Goal: Task Accomplishment & Management: Use online tool/utility

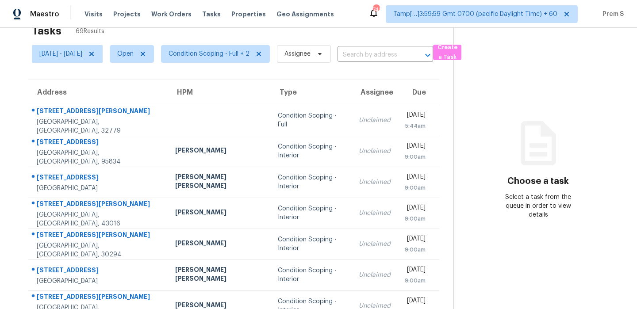
scroll to position [18, 0]
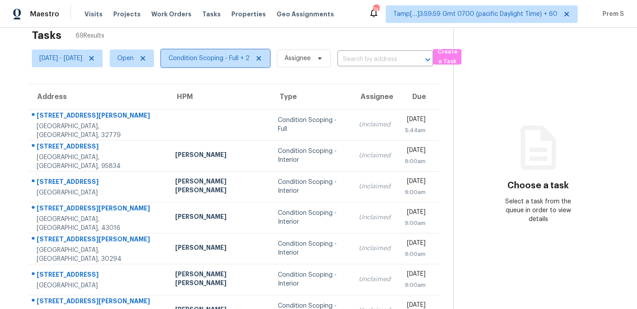
click at [245, 57] on span "Condition Scoping - Full + 2" at bounding box center [209, 58] width 81 height 9
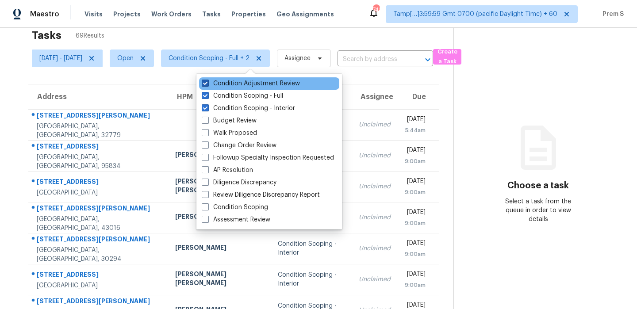
click at [257, 84] on label "Condition Adjustment Review" at bounding box center [251, 83] width 98 height 9
click at [207, 84] on input "Condition Adjustment Review" at bounding box center [205, 82] width 6 height 6
checkbox input "false"
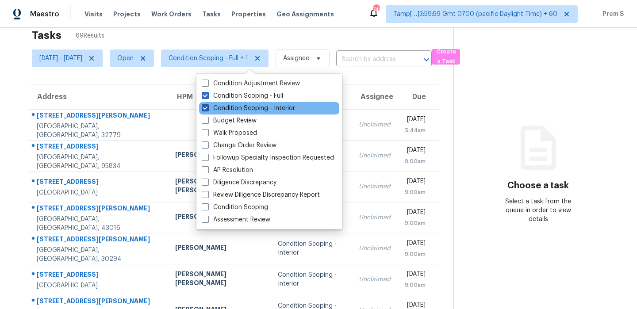
click at [245, 105] on label "Condition Scoping - Interior" at bounding box center [248, 108] width 93 height 9
click at [207, 105] on input "Condition Scoping - Interior" at bounding box center [205, 107] width 6 height 6
checkbox input "false"
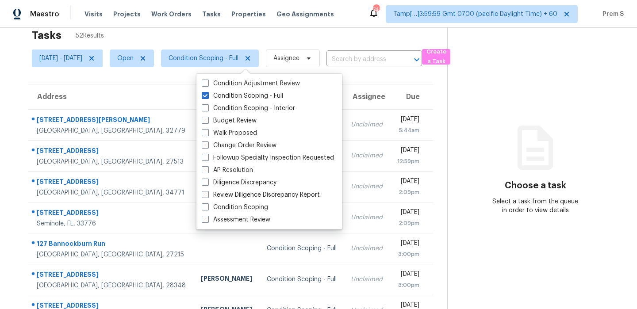
click at [353, 77] on section "Tasks 52 Results [DATE] - [DATE] Open Condition Scoping - Full Assignee ​ Creat…" at bounding box center [230, 233] width 433 height 419
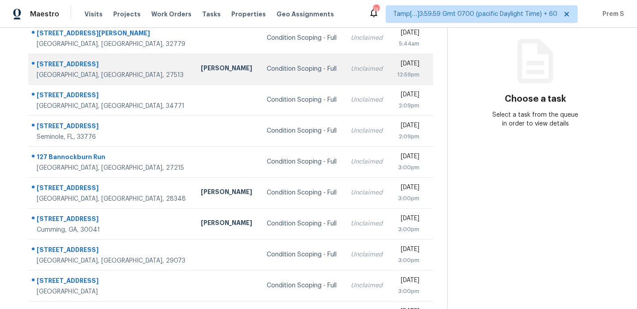
scroll to position [151, 0]
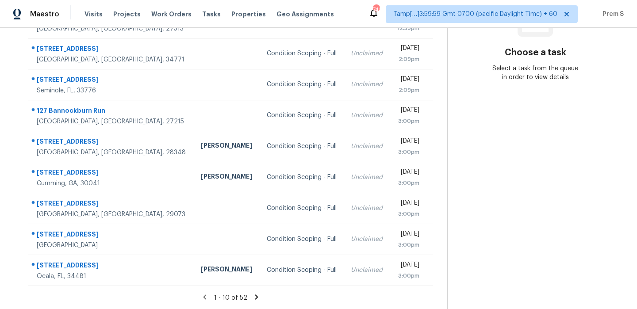
click at [258, 299] on icon at bounding box center [256, 297] width 3 height 5
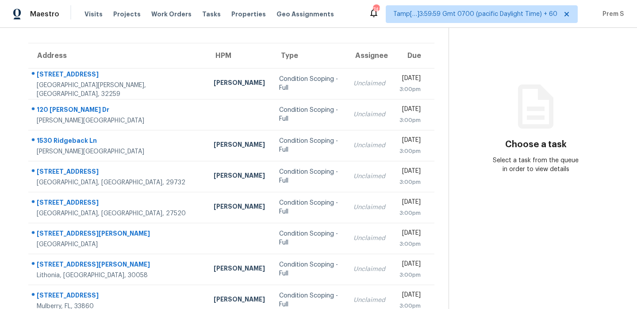
scroll to position [0, 0]
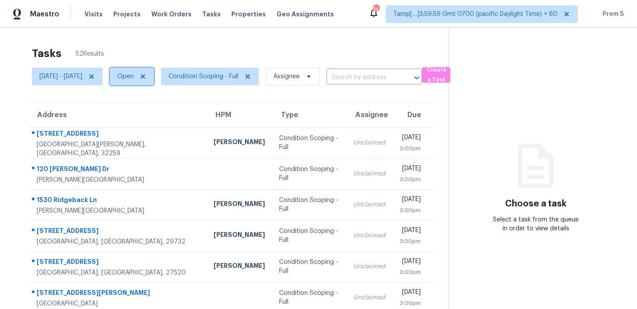
click at [134, 73] on span "Open" at bounding box center [125, 76] width 16 height 9
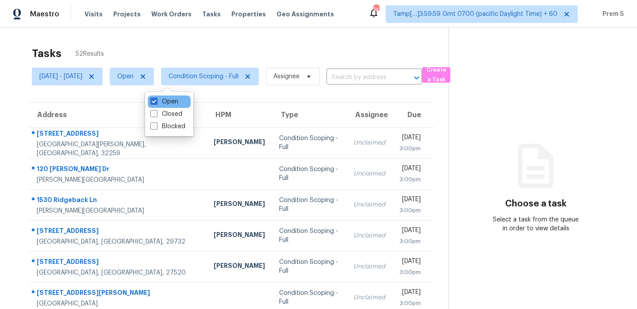
click at [165, 96] on div "Open" at bounding box center [169, 102] width 43 height 12
click at [165, 99] on label "Open" at bounding box center [164, 101] width 28 height 9
click at [156, 99] on input "Open" at bounding box center [153, 100] width 6 height 6
checkbox input "false"
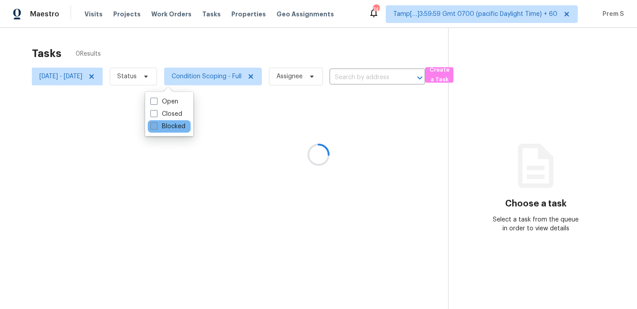
click at [165, 123] on label "Blocked" at bounding box center [167, 126] width 35 height 9
click at [156, 123] on input "Blocked" at bounding box center [153, 125] width 6 height 6
checkbox input "true"
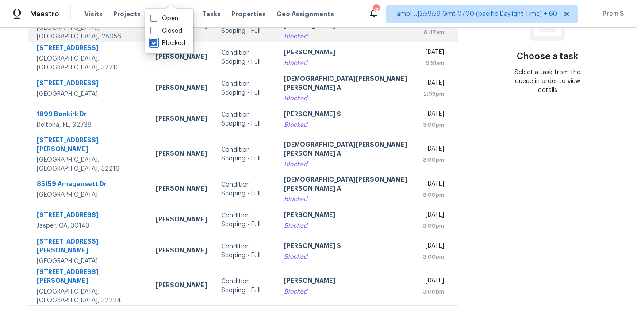
scroll to position [151, 0]
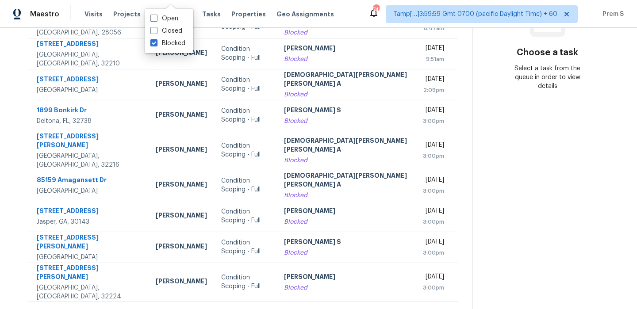
click at [267, 309] on icon at bounding box center [268, 313] width 3 height 5
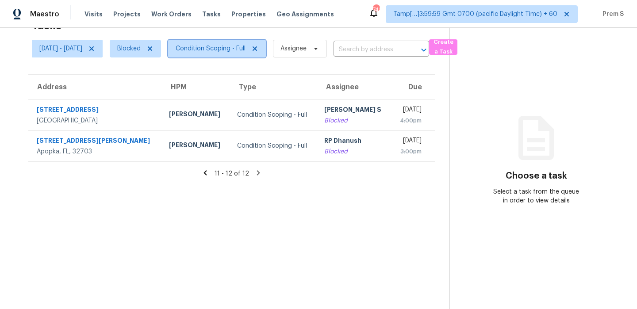
click at [233, 50] on span "Condition Scoping - Full" at bounding box center [211, 48] width 70 height 9
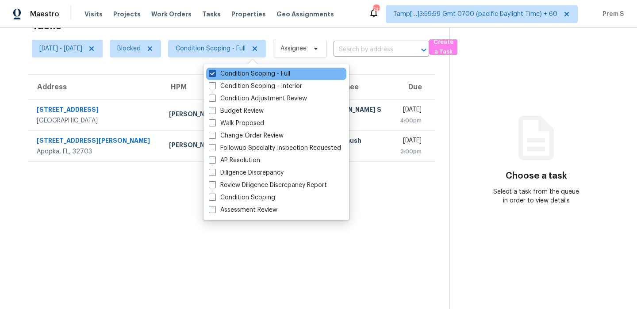
click at [231, 74] on label "Condition Scoping - Full" at bounding box center [249, 73] width 81 height 9
click at [215, 74] on input "Condition Scoping - Full" at bounding box center [212, 72] width 6 height 6
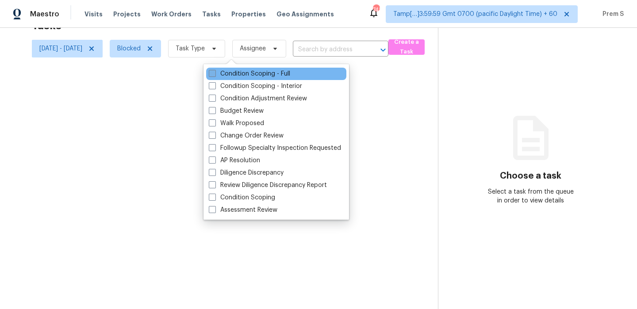
click at [231, 74] on label "Condition Scoping - Full" at bounding box center [249, 73] width 81 height 9
click at [215, 74] on input "Condition Scoping - Full" at bounding box center [212, 72] width 6 height 6
checkbox input "true"
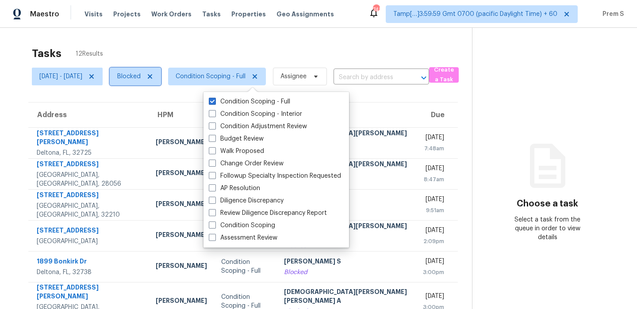
click at [141, 79] on span "Blocked" at bounding box center [128, 76] width 23 height 9
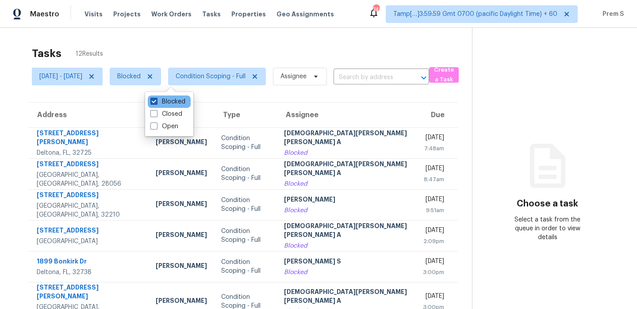
click at [160, 102] on label "Blocked" at bounding box center [167, 101] width 35 height 9
click at [156, 102] on input "Blocked" at bounding box center [153, 100] width 6 height 6
checkbox input "false"
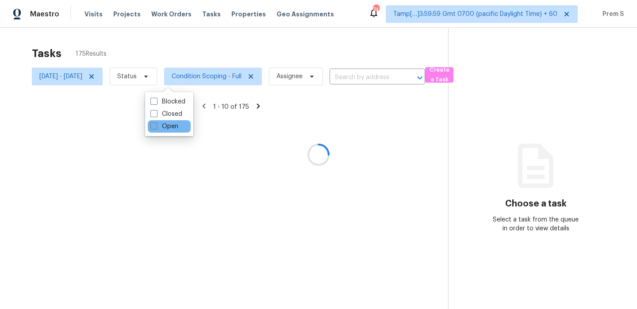
click at [159, 128] on label "Open" at bounding box center [164, 126] width 28 height 9
click at [156, 128] on input "Open" at bounding box center [153, 125] width 6 height 6
checkbox input "true"
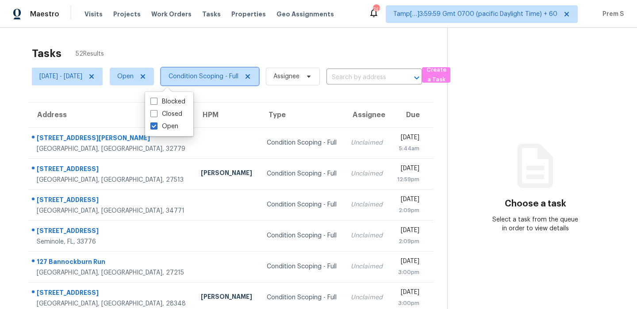
click at [229, 78] on span "Condition Scoping - Full" at bounding box center [204, 76] width 70 height 9
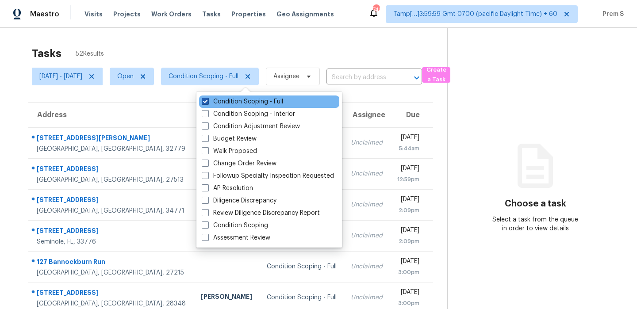
click at [256, 103] on label "Condition Scoping - Full" at bounding box center [242, 101] width 81 height 9
click at [207, 103] on input "Condition Scoping - Full" at bounding box center [205, 100] width 6 height 6
checkbox input "false"
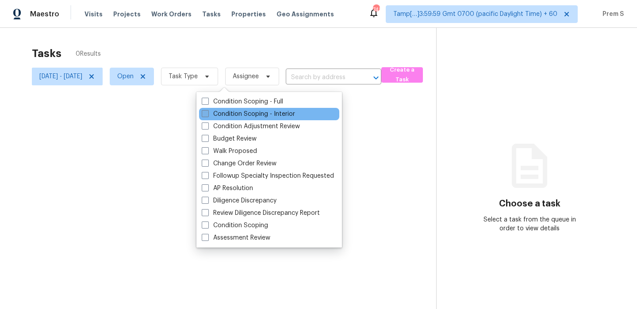
click at [250, 113] on label "Condition Scoping - Interior" at bounding box center [248, 114] width 93 height 9
click at [207, 113] on input "Condition Scoping - Interior" at bounding box center [205, 113] width 6 height 6
checkbox input "true"
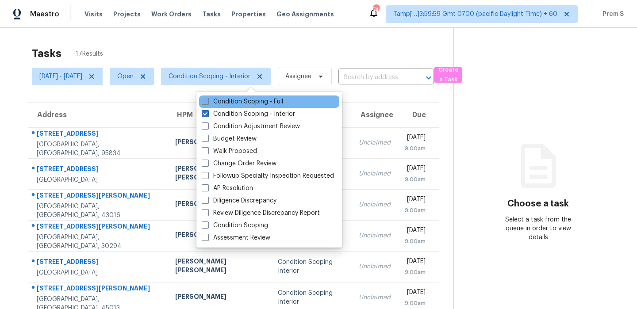
click at [236, 101] on label "Condition Scoping - Full" at bounding box center [242, 101] width 81 height 9
click at [207, 101] on input "Condition Scoping - Full" at bounding box center [205, 100] width 6 height 6
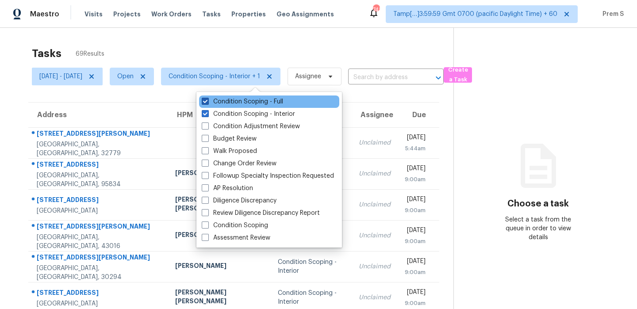
click at [261, 100] on label "Condition Scoping - Full" at bounding box center [242, 101] width 81 height 9
click at [207, 100] on input "Condition Scoping - Full" at bounding box center [205, 100] width 6 height 6
checkbox input "false"
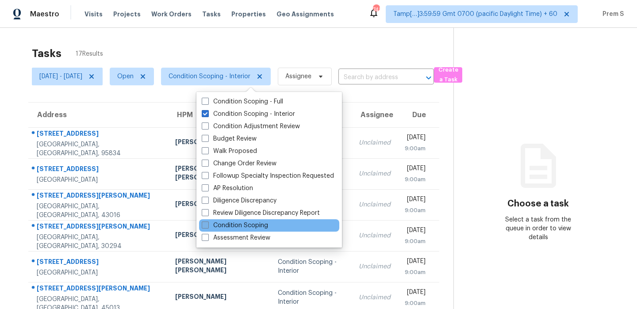
click at [252, 222] on label "Condition Scoping" at bounding box center [235, 225] width 66 height 9
click at [207, 222] on input "Condition Scoping" at bounding box center [205, 224] width 6 height 6
checkbox input "true"
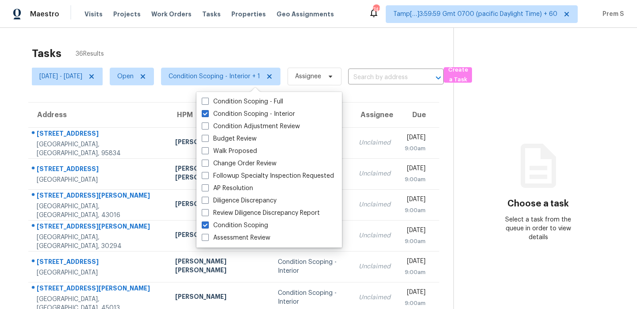
click at [268, 43] on div "Tasks 36 Results" at bounding box center [243, 53] width 422 height 23
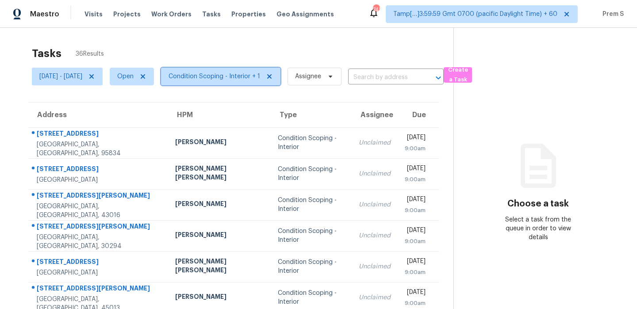
click at [260, 78] on span "Condition Scoping - Interior + 1" at bounding box center [215, 76] width 92 height 9
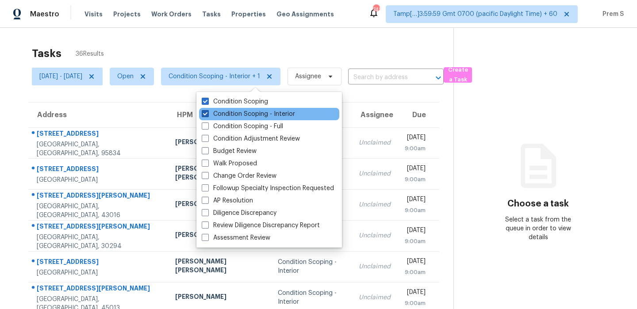
click at [257, 115] on label "Condition Scoping - Interior" at bounding box center [248, 114] width 93 height 9
click at [207, 115] on input "Condition Scoping - Interior" at bounding box center [205, 113] width 6 height 6
checkbox input "false"
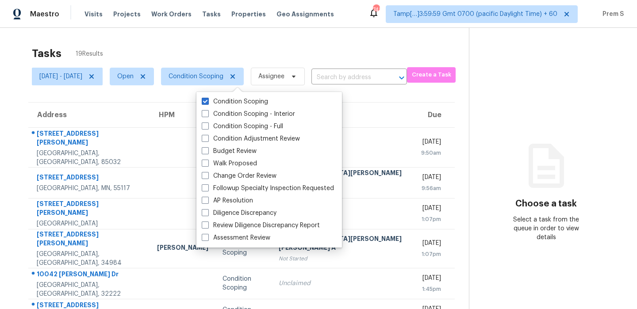
click at [412, 109] on th "Due" at bounding box center [433, 115] width 42 height 25
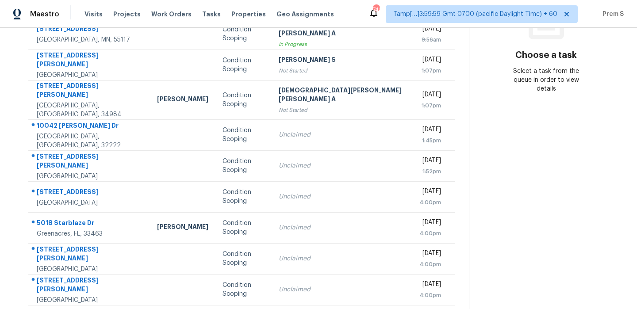
scroll to position [151, 0]
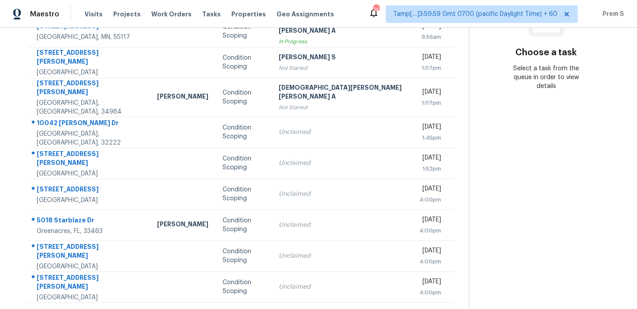
click at [265, 309] on icon at bounding box center [266, 313] width 3 height 5
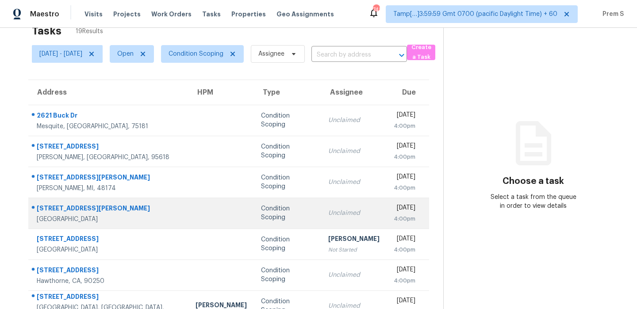
scroll to position [22, 0]
